Goal: Task Accomplishment & Management: Complete application form

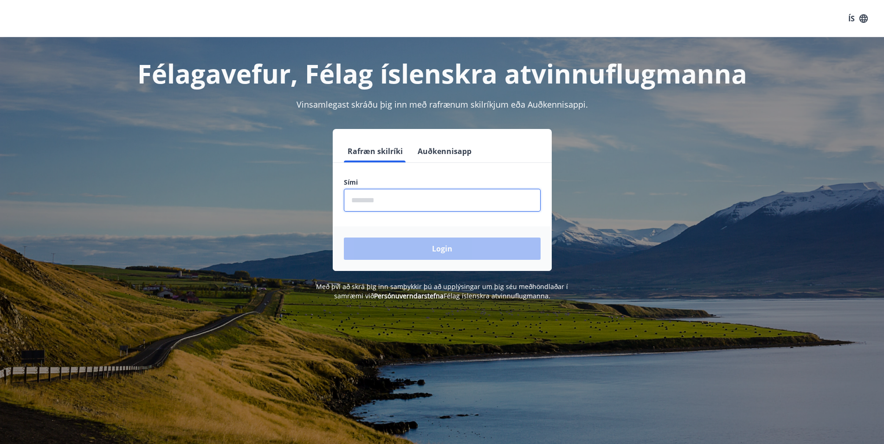
drag, startPoint x: 366, startPoint y: 202, endPoint x: 370, endPoint y: 198, distance: 5.9
click at [366, 201] on input "phone" at bounding box center [442, 200] width 197 height 23
type input "********"
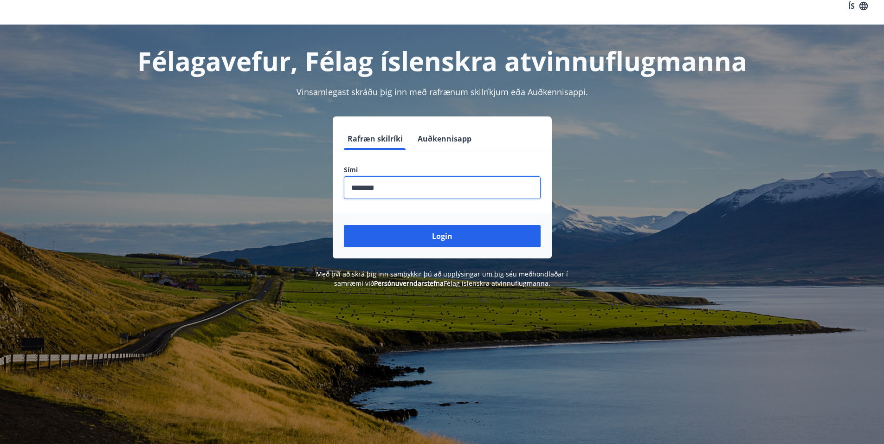
scroll to position [46, 0]
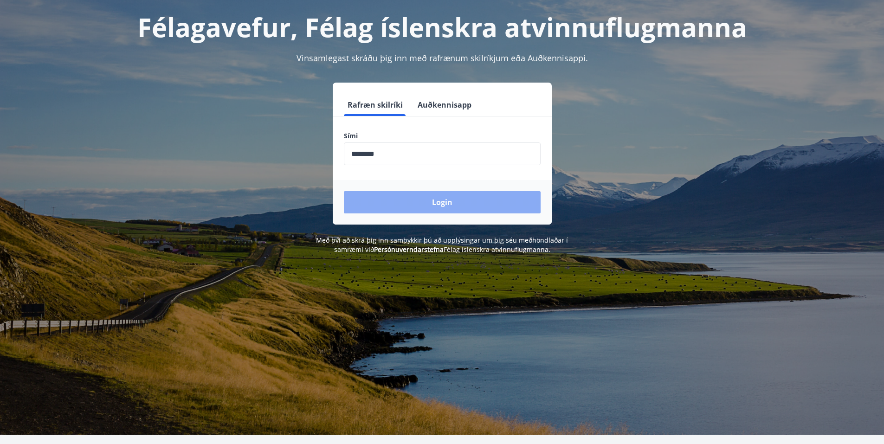
click at [433, 202] on button "Login" at bounding box center [442, 202] width 197 height 22
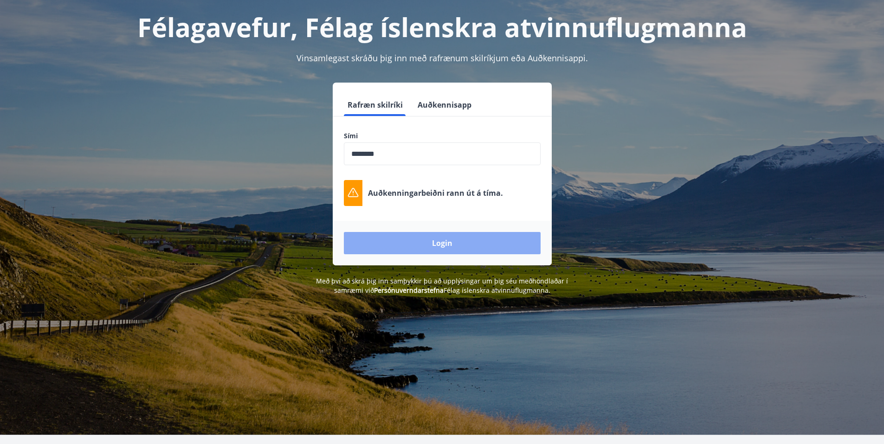
click at [429, 243] on button "Login" at bounding box center [442, 243] width 197 height 22
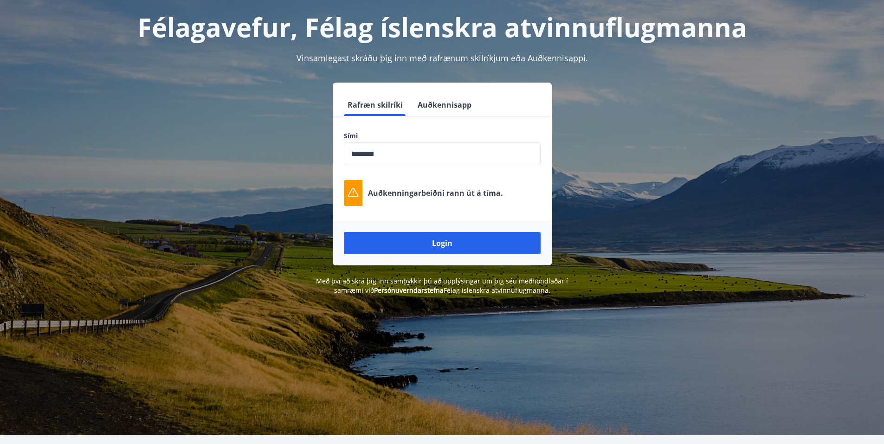
click at [436, 103] on button "Auðkennisapp" at bounding box center [444, 105] width 61 height 22
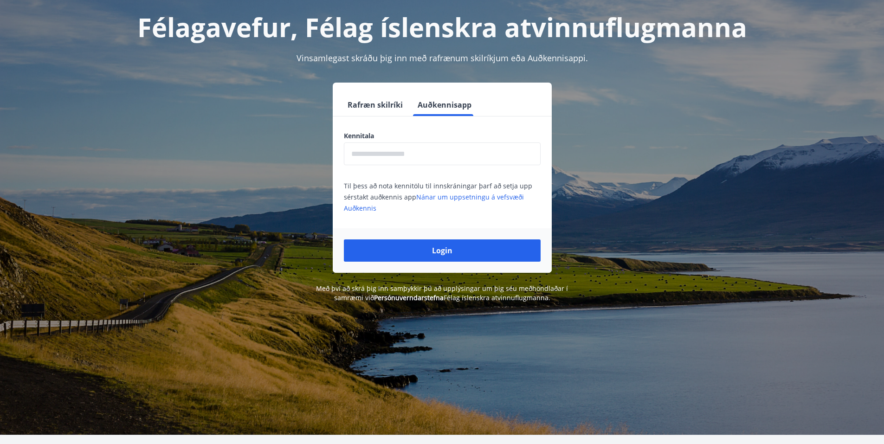
click at [368, 104] on button "Rafræn skilríki" at bounding box center [375, 105] width 63 height 22
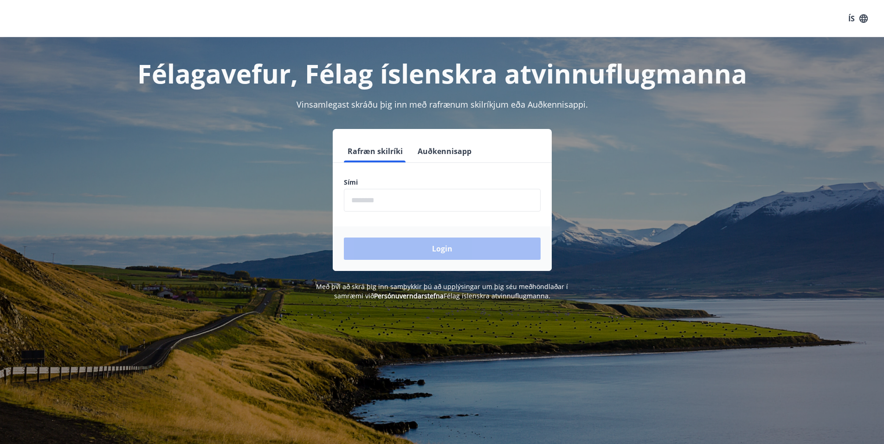
click at [379, 179] on label "Sími" at bounding box center [442, 182] width 197 height 9
click at [370, 200] on input "phone" at bounding box center [442, 200] width 197 height 23
type input "********"
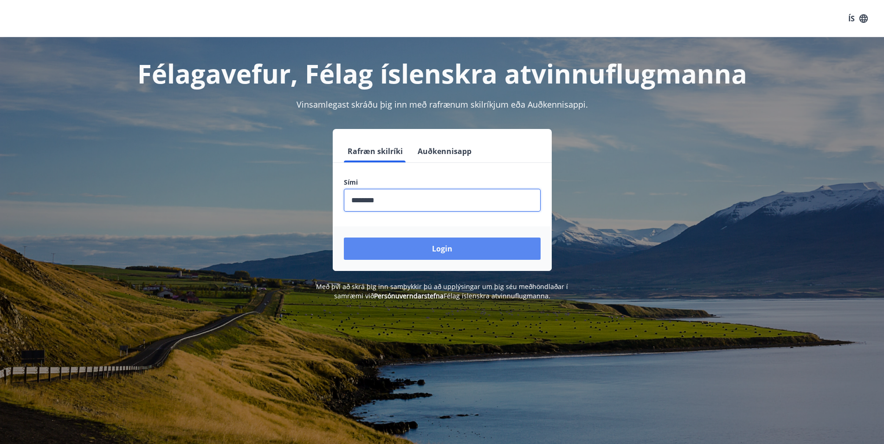
click at [415, 249] on button "Login" at bounding box center [442, 249] width 197 height 22
